Goal: Navigation & Orientation: Find specific page/section

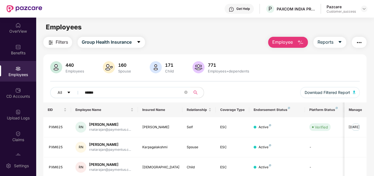
scroll to position [41, 0]
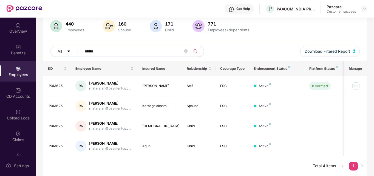
click at [14, 74] on div "Employees" at bounding box center [18, 73] width 36 height 5
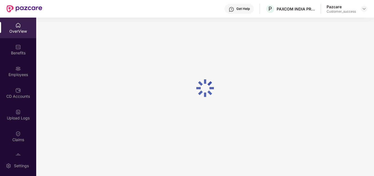
scroll to position [18, 0]
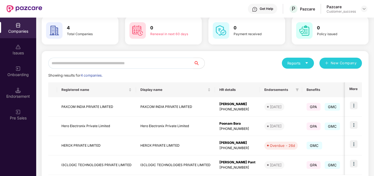
scroll to position [25, 0]
click at [287, 145] on div "Overdue - 26d" at bounding box center [281, 144] width 25 height 5
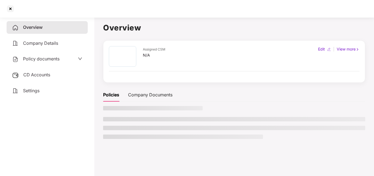
scroll to position [0, 0]
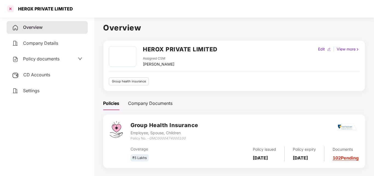
click at [9, 10] on div at bounding box center [10, 8] width 9 height 9
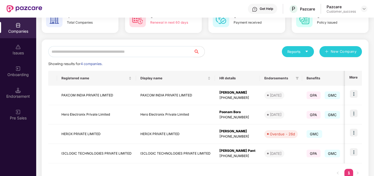
scroll to position [37, 0]
click at [353, 133] on img at bounding box center [353, 132] width 8 height 8
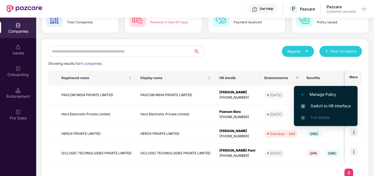
click at [337, 102] on li "Switch to HR interface" at bounding box center [326, 106] width 64 height 12
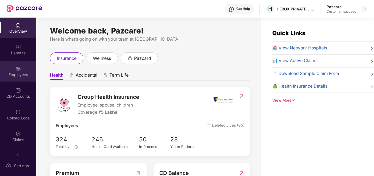
click at [14, 75] on div "Employees" at bounding box center [18, 74] width 36 height 5
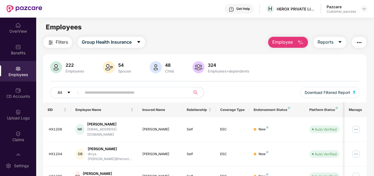
click at [70, 88] on button "All" at bounding box center [66, 92] width 33 height 11
click at [134, 86] on div "222 Employees 54 Spouse 48 Child 324 Employees+dependents All Download Filtered…" at bounding box center [204, 81] width 323 height 41
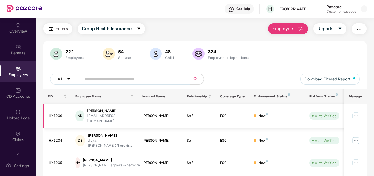
scroll to position [13, 0]
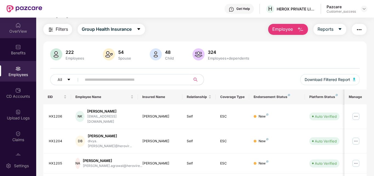
click at [18, 29] on div "OverView" at bounding box center [18, 30] width 36 height 5
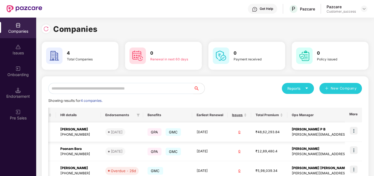
scroll to position [0, 163]
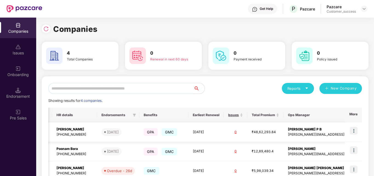
click at [350, 130] on img at bounding box center [353, 131] width 8 height 8
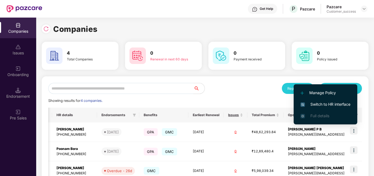
click at [331, 102] on span "Switch to HR interface" at bounding box center [325, 104] width 50 height 6
